Goal: Task Accomplishment & Management: Use online tool/utility

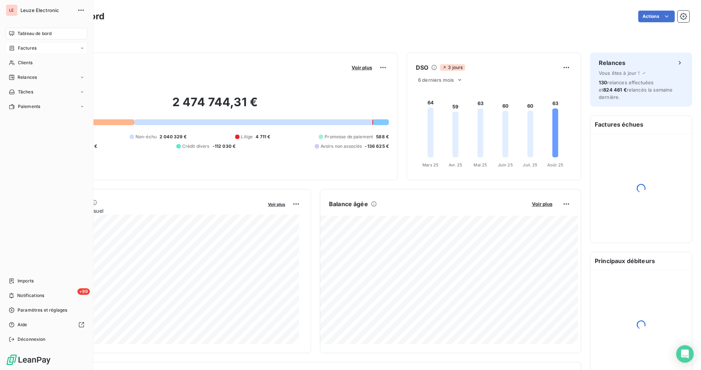
click at [21, 50] on span "Factures" at bounding box center [27, 48] width 19 height 7
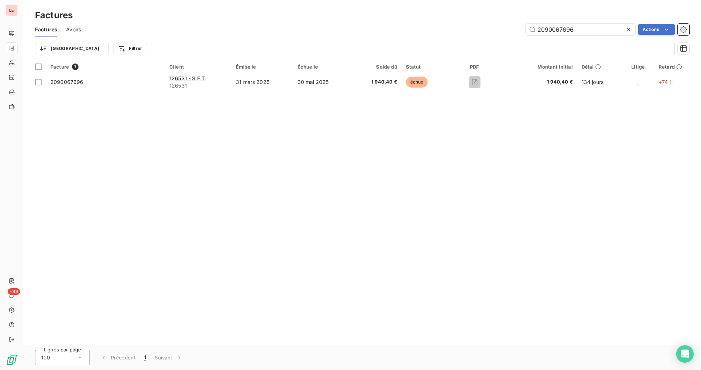
type input "2090067696"
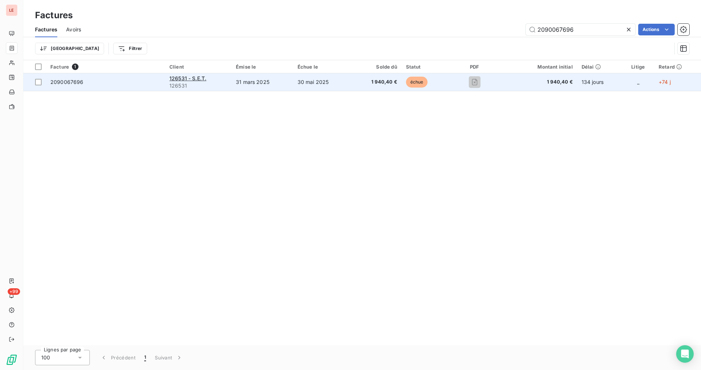
click at [499, 84] on td at bounding box center [475, 82] width 52 height 18
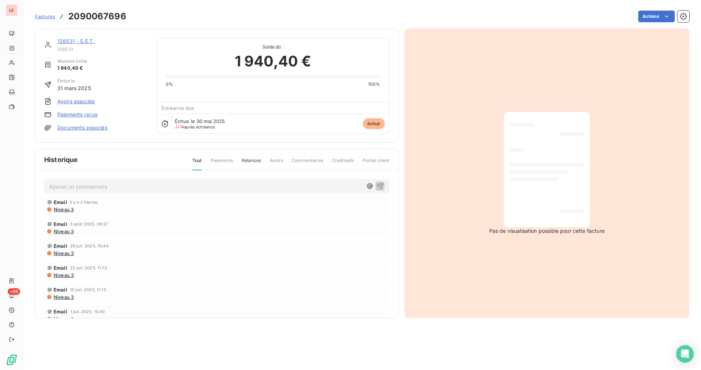
click at [83, 40] on link "126531 - S.E.T." at bounding box center [75, 41] width 37 height 6
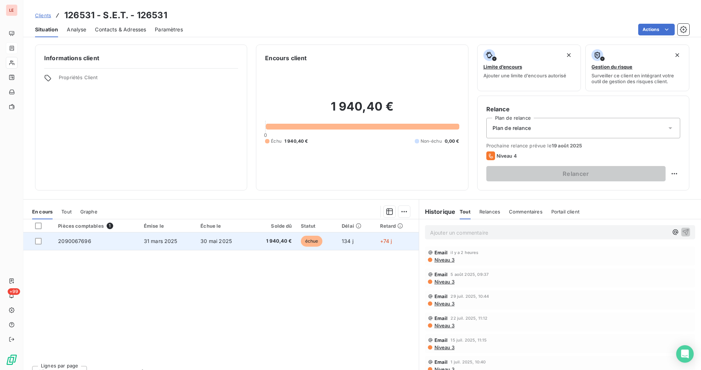
click at [380, 246] on td "+74 j" at bounding box center [397, 242] width 43 height 18
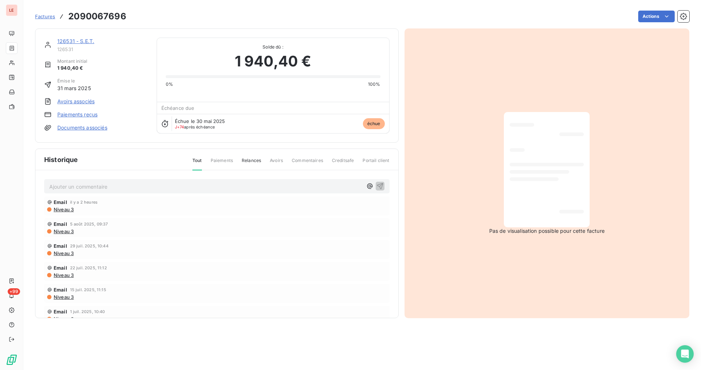
click at [74, 116] on link "Paiements reçus" at bounding box center [77, 114] width 40 height 7
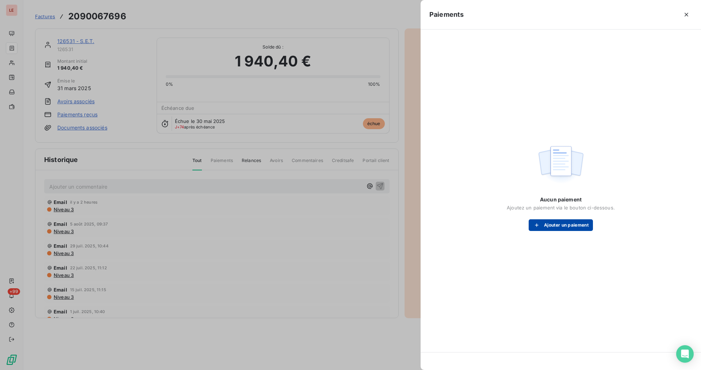
click at [568, 222] on button "Ajouter un paiement" at bounding box center [561, 225] width 64 height 12
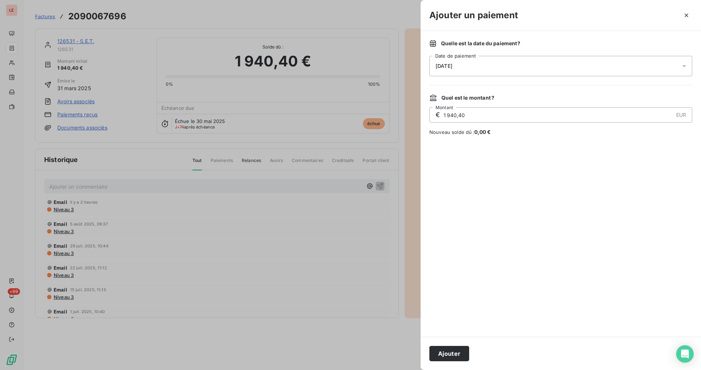
click at [513, 72] on div "[DATE]" at bounding box center [560, 66] width 263 height 20
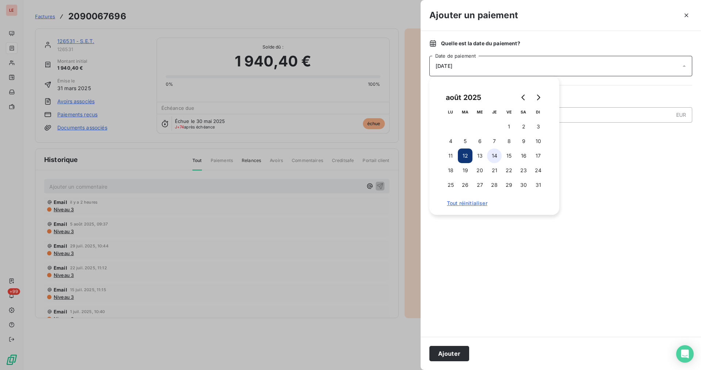
click at [494, 162] on button "14" at bounding box center [494, 156] width 15 height 15
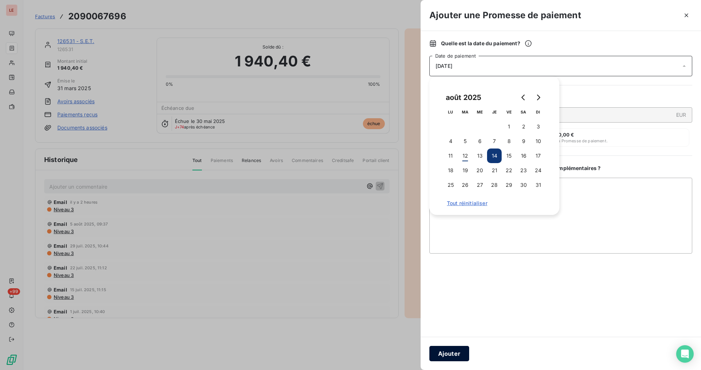
click at [461, 348] on button "Ajouter" at bounding box center [449, 353] width 40 height 15
